Goal: Information Seeking & Learning: Learn about a topic

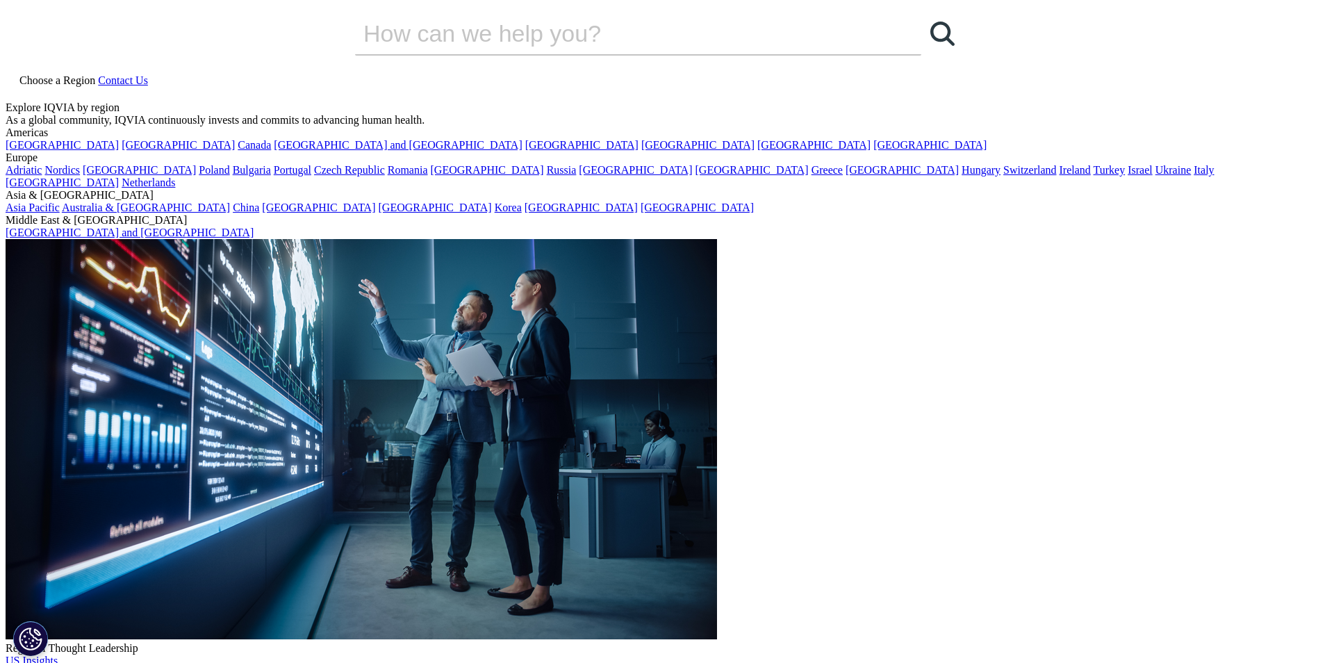
drag, startPoint x: 490, startPoint y: 413, endPoint x: 416, endPoint y: 336, distance: 106.6
drag, startPoint x: 338, startPoint y: 347, endPoint x: 484, endPoint y: 407, distance: 158.3
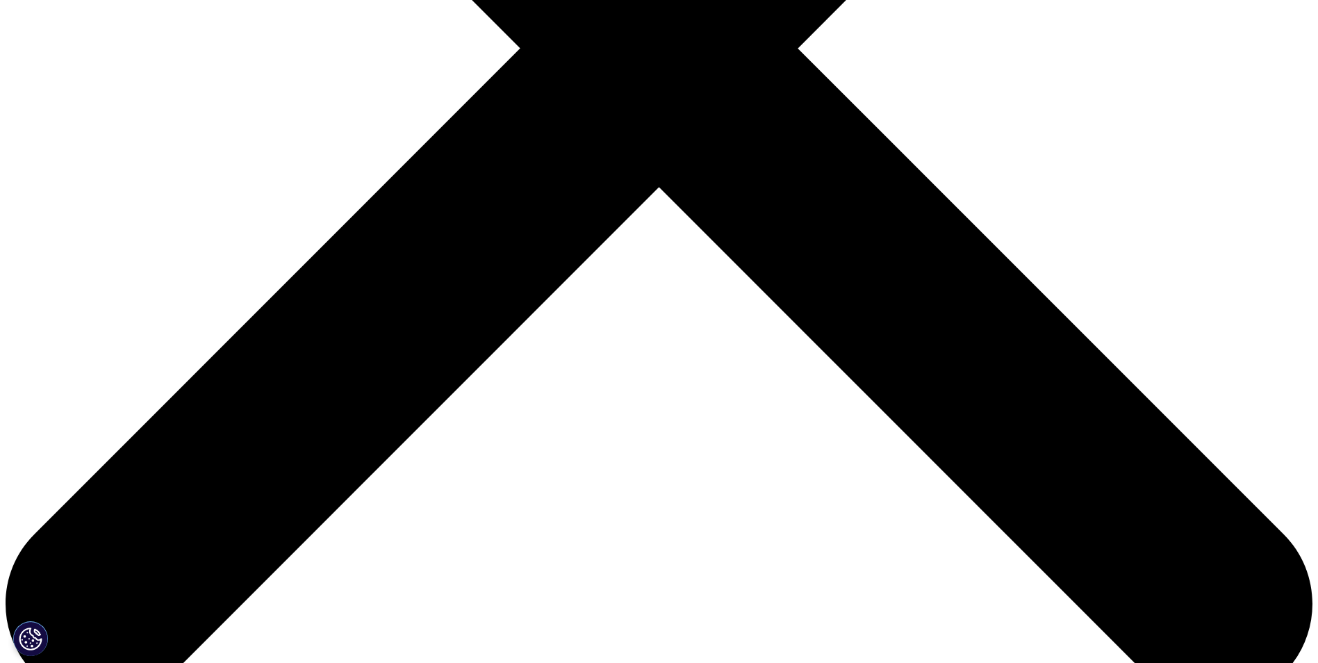
scroll to position [486, 0]
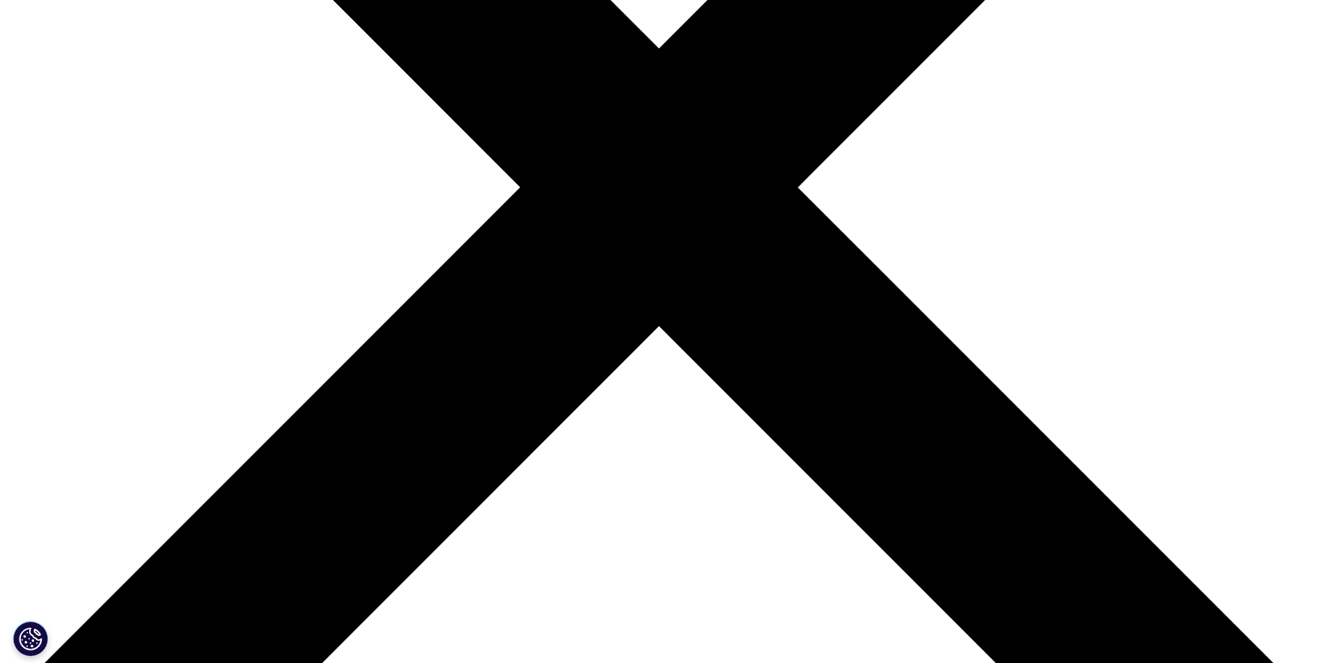
drag, startPoint x: 358, startPoint y: 361, endPoint x: 543, endPoint y: 459, distance: 209.8
drag, startPoint x: 543, startPoint y: 459, endPoint x: 451, endPoint y: 426, distance: 98.2
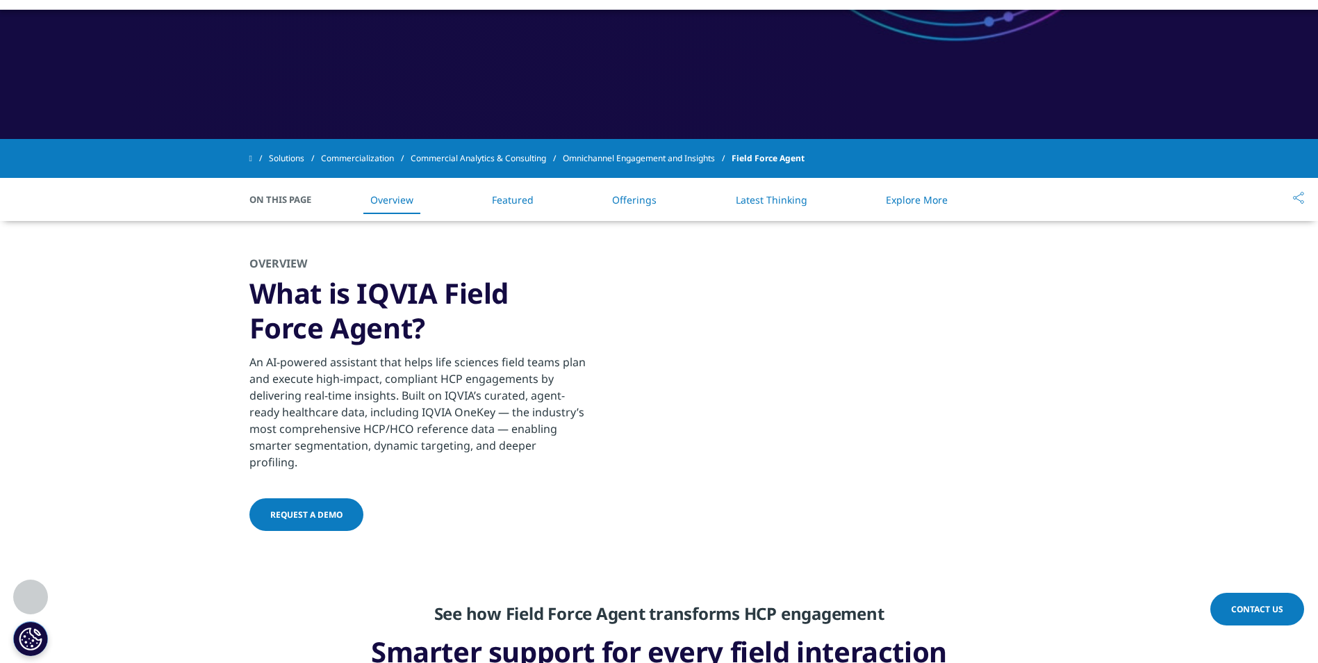
click at [312, 514] on span "Request a demo" at bounding box center [306, 515] width 72 height 12
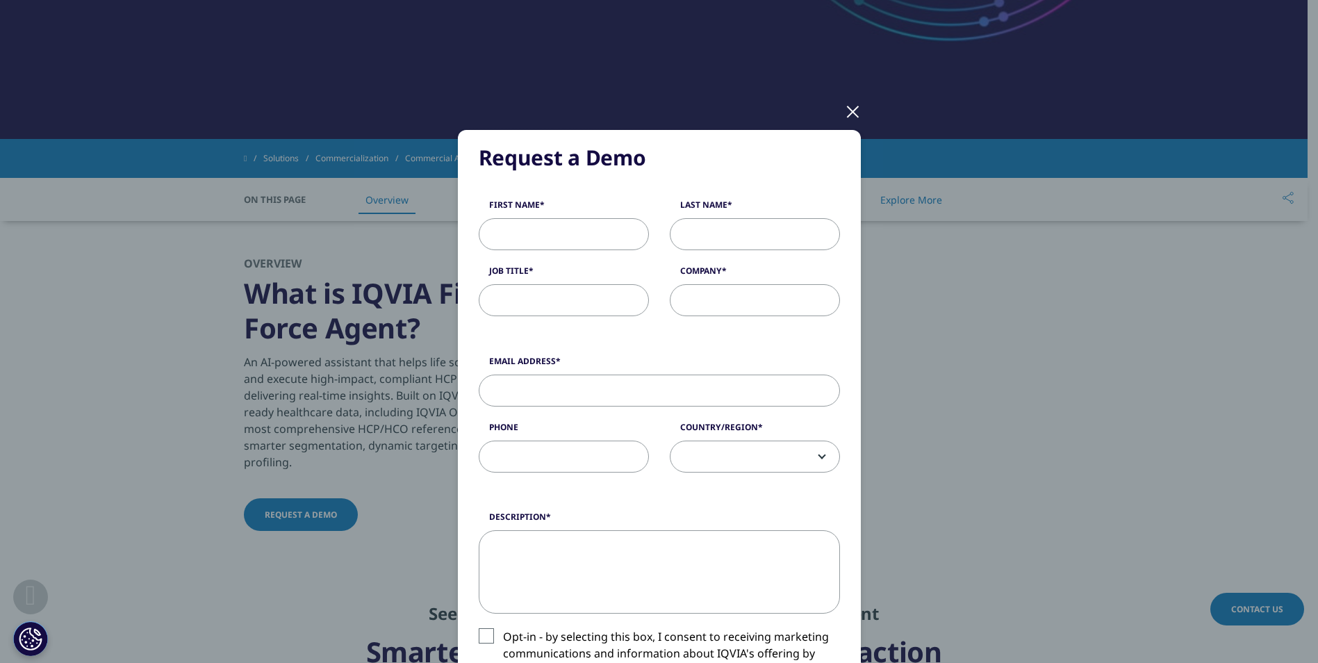
click at [702, 471] on span at bounding box center [754, 457] width 169 height 32
click at [845, 113] on div at bounding box center [853, 111] width 16 height 38
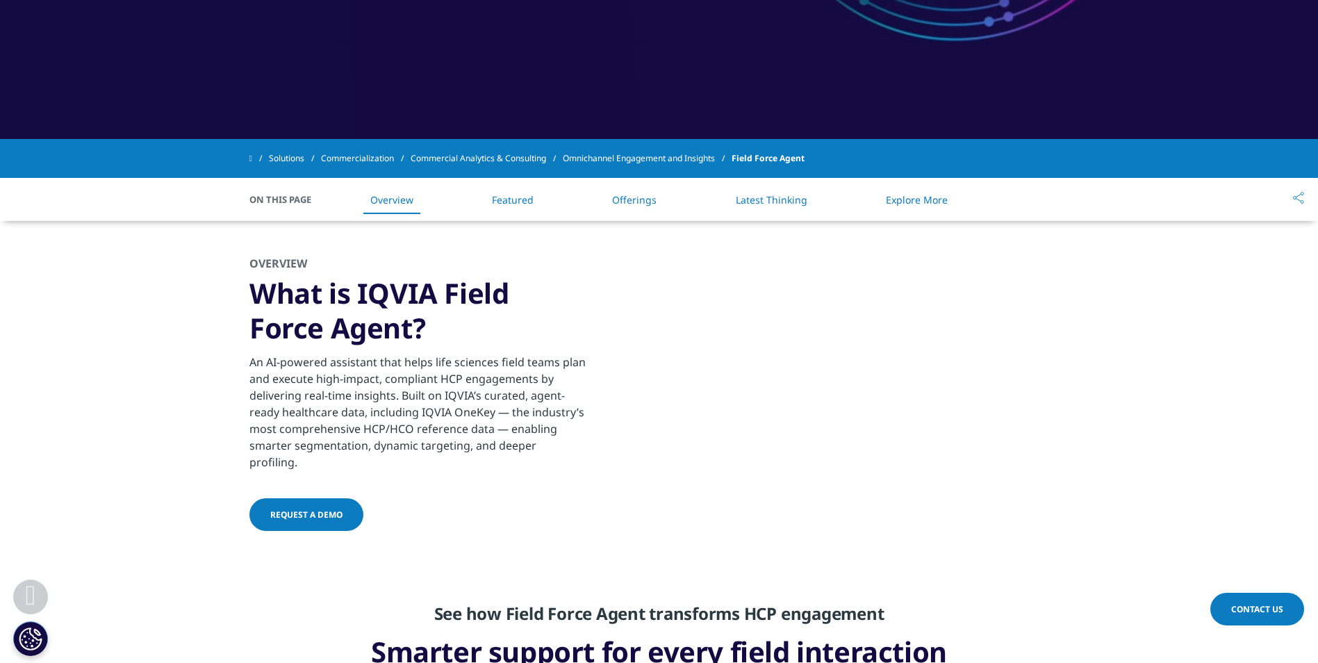
click at [502, 360] on div "An AI-powered assistant that helps life sciences field teams plan and execute h…" at bounding box center [417, 407] width 337 height 125
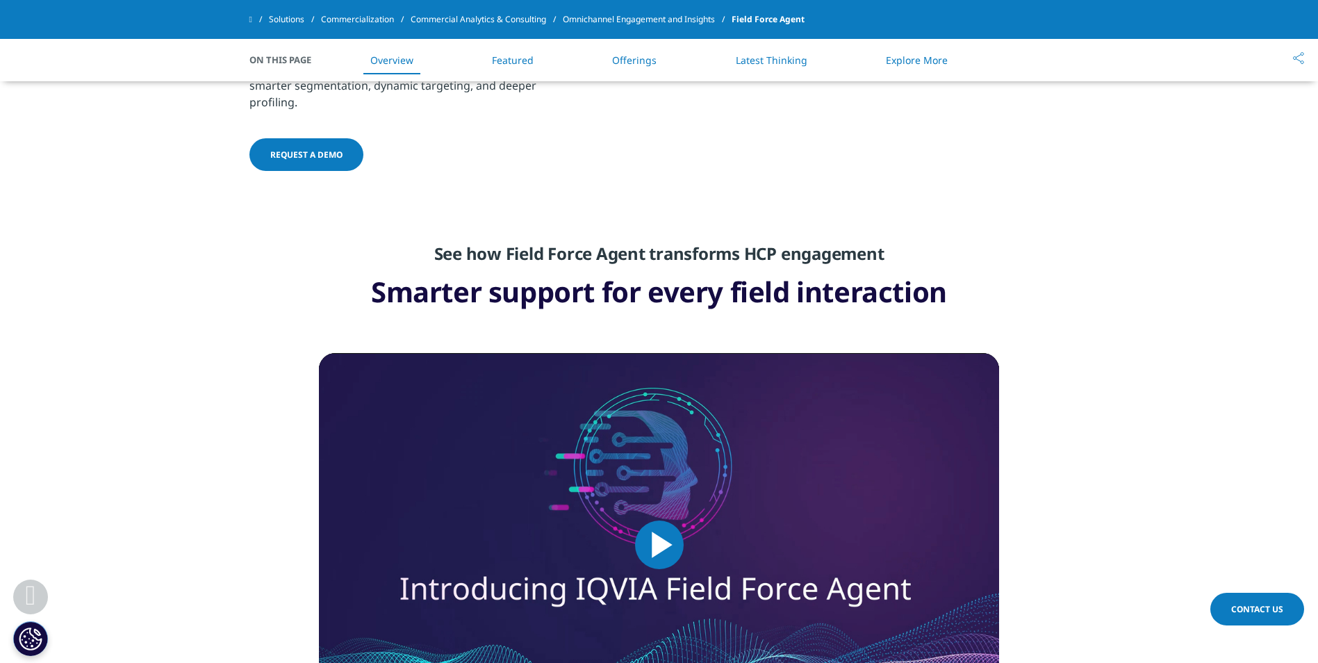
scroll to position [973, 0]
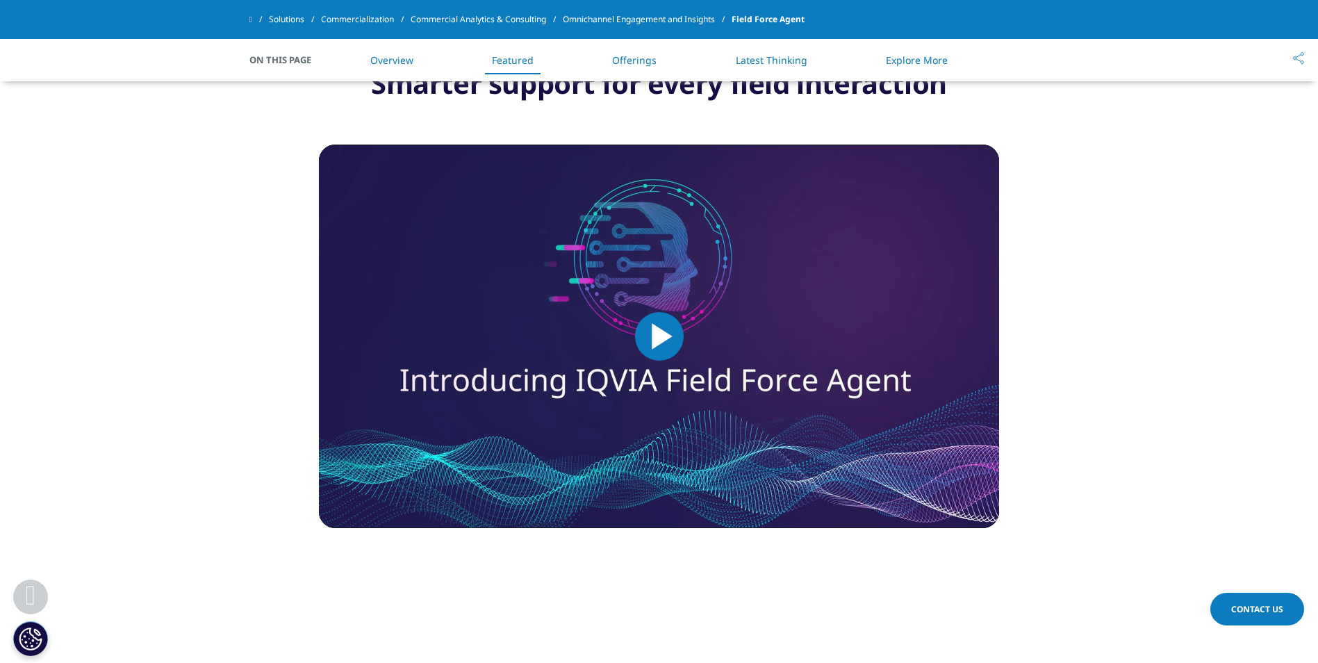
click at [659, 336] on span "Video Player" at bounding box center [659, 336] width 0 height 0
click at [1105, 347] on section "Video Player is loading. Play Video Pause Skip Backward Skip Forward Mute Curre…" at bounding box center [659, 367] width 1318 height 446
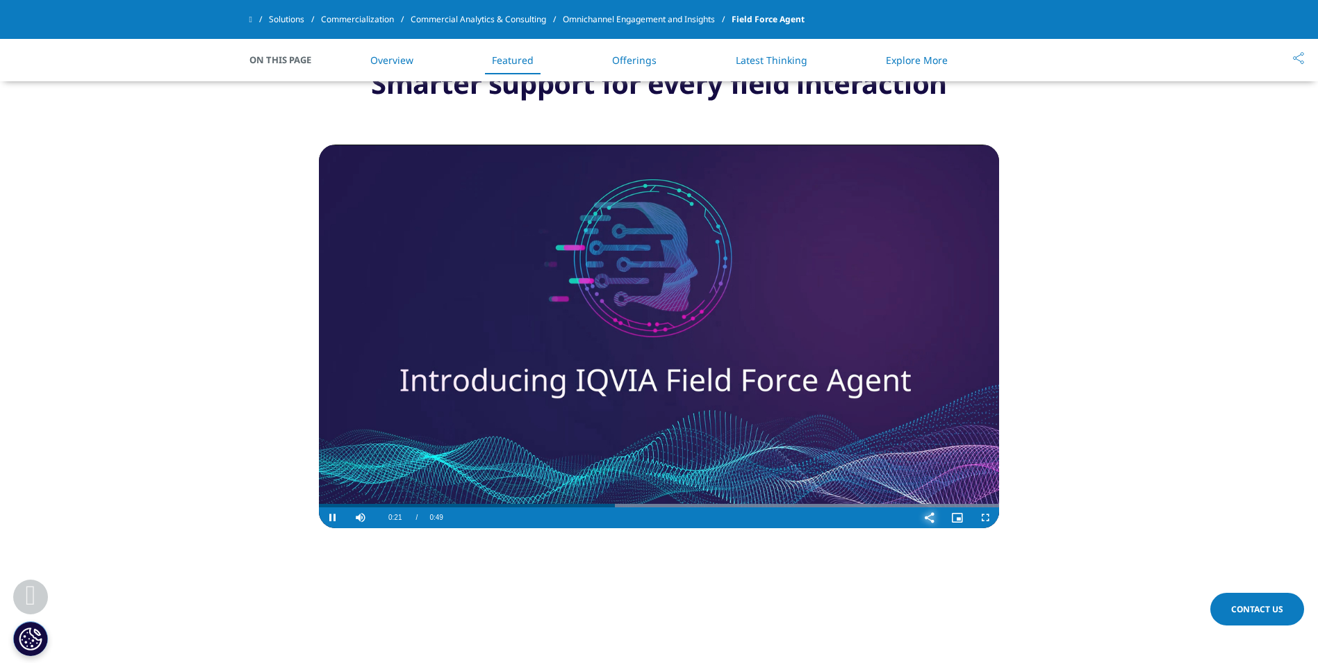
click at [925, 518] on span "Video Player" at bounding box center [930, 518] width 28 height 0
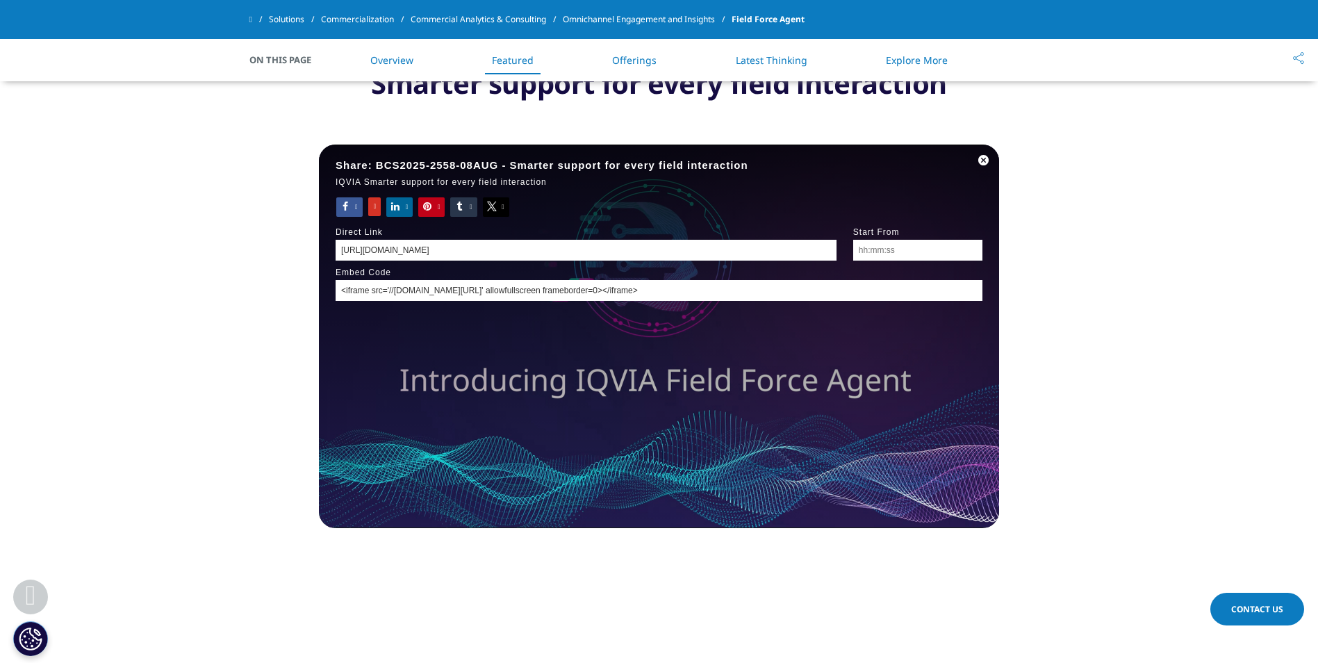
click at [781, 247] on input "https://www.iqvia.com/solutions/commercialization/commercial-analytics-and-cons…" at bounding box center [586, 250] width 501 height 21
click at [987, 160] on span "Sharing Dialog" at bounding box center [983, 160] width 31 height 0
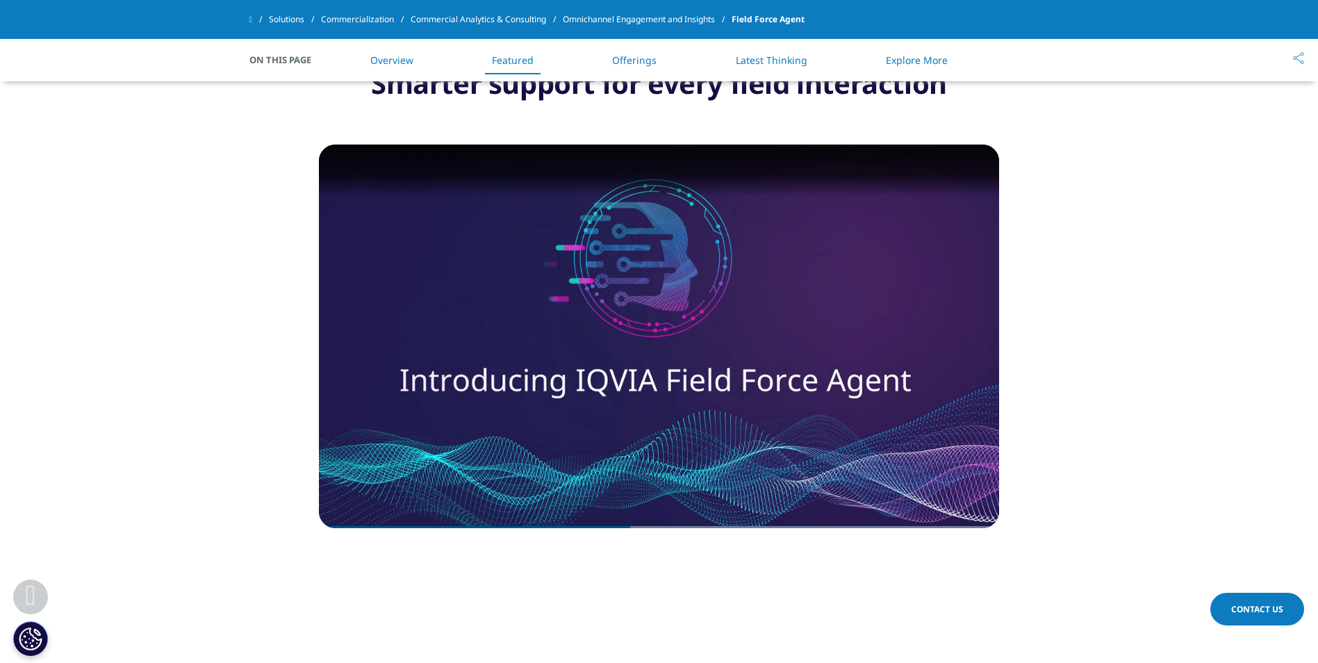
click at [1147, 342] on section "Video Player is loading. Play Video Pause Skip Backward Skip Forward Mute Curre…" at bounding box center [659, 367] width 1318 height 446
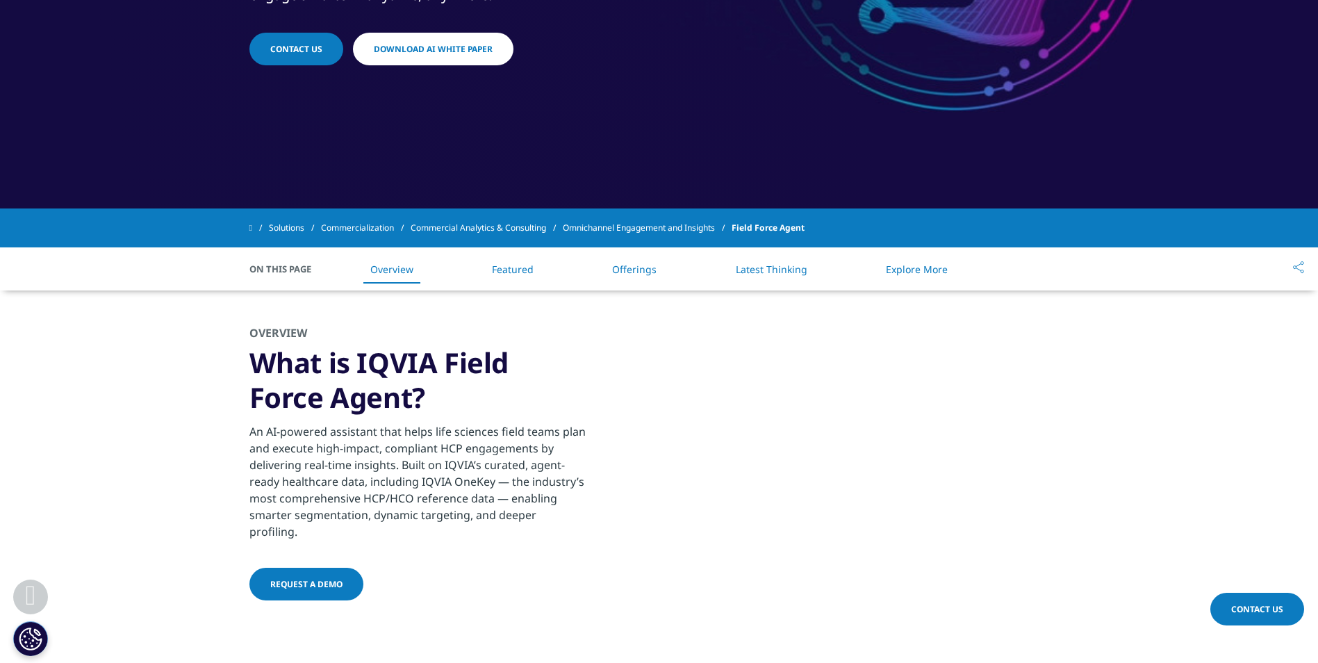
scroll to position [625, 0]
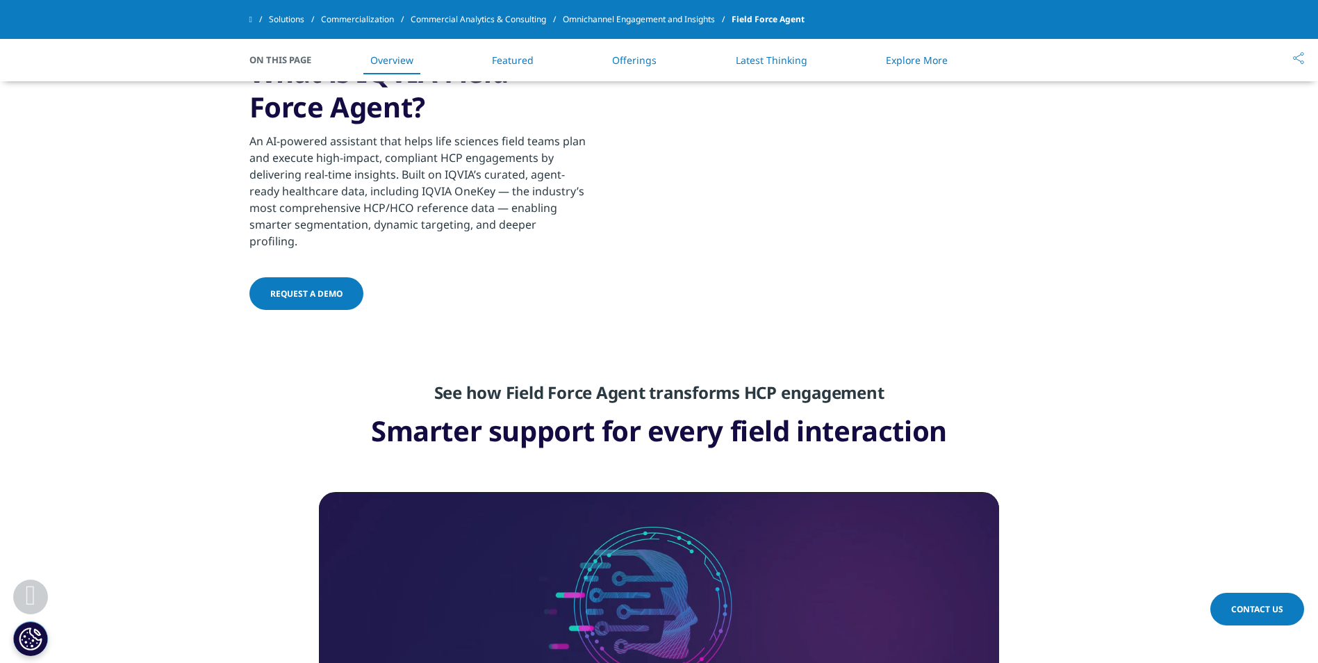
click at [1107, 434] on section "See how Field Force Agent transforms HCP engagement Smarter support for every f…" at bounding box center [659, 402] width 1318 height 111
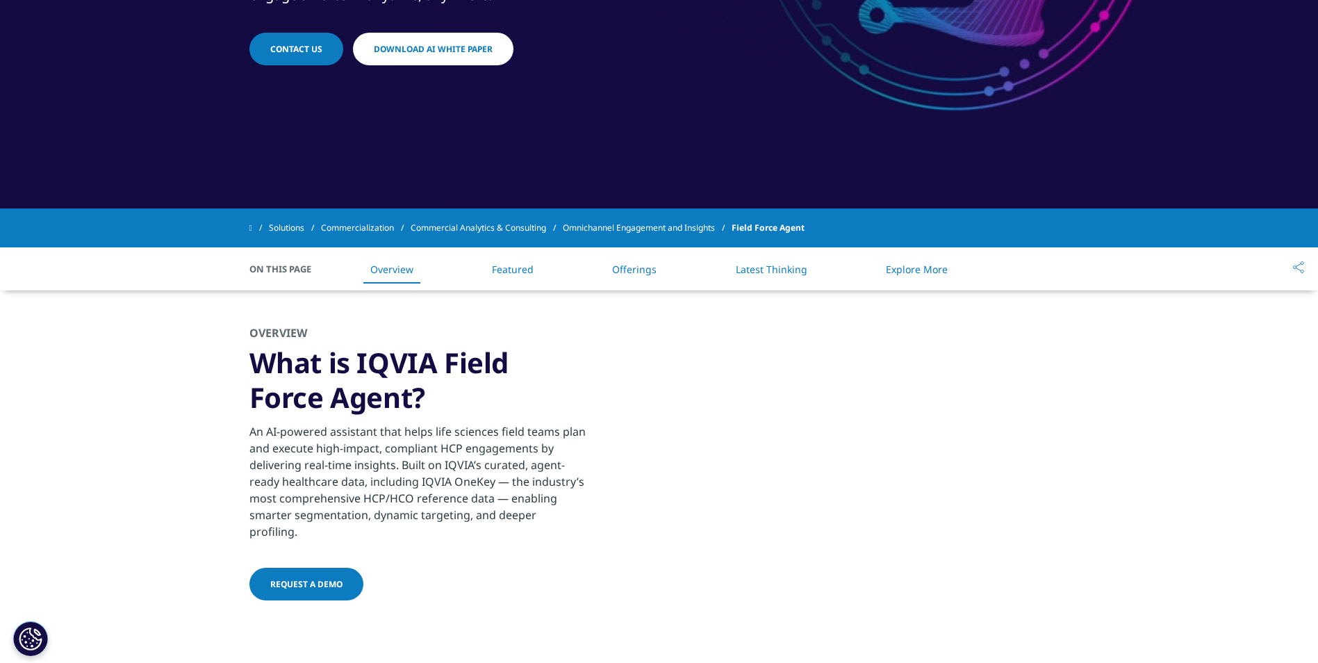
scroll to position [139, 0]
